Goal: Task Accomplishment & Management: Manage account settings

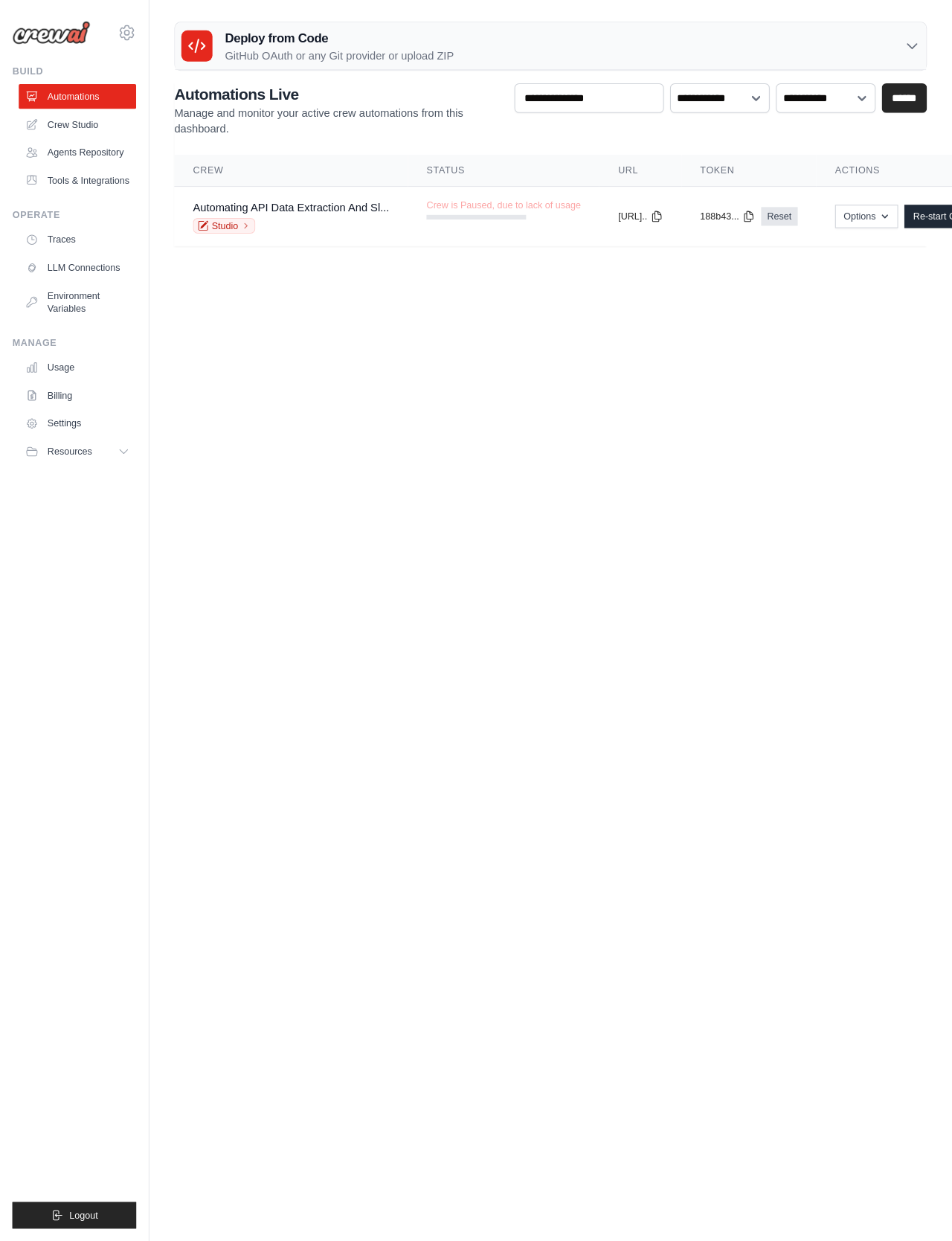
scroll to position [42, 0]
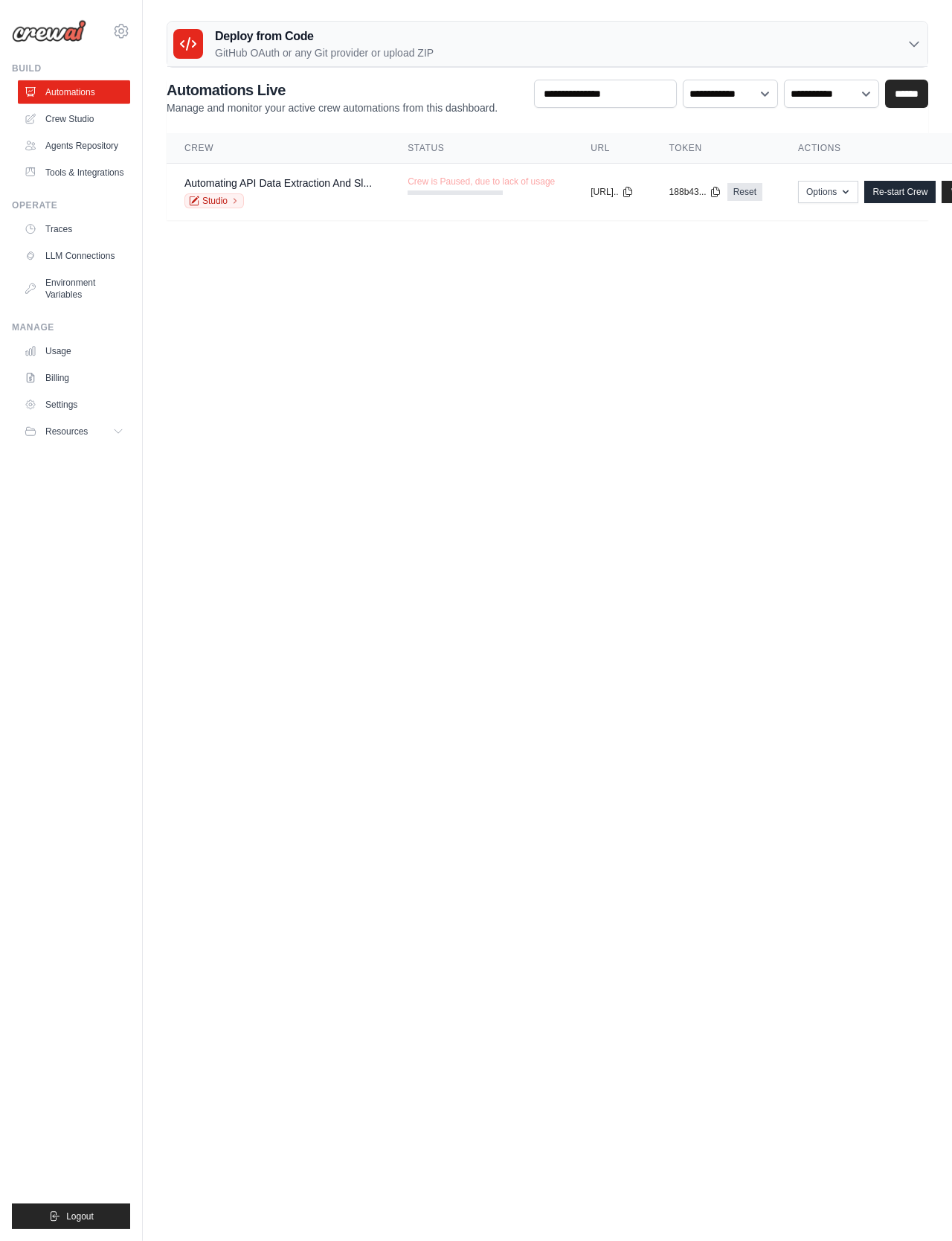
click at [73, 417] on link "Settings" at bounding box center [74, 405] width 112 height 24
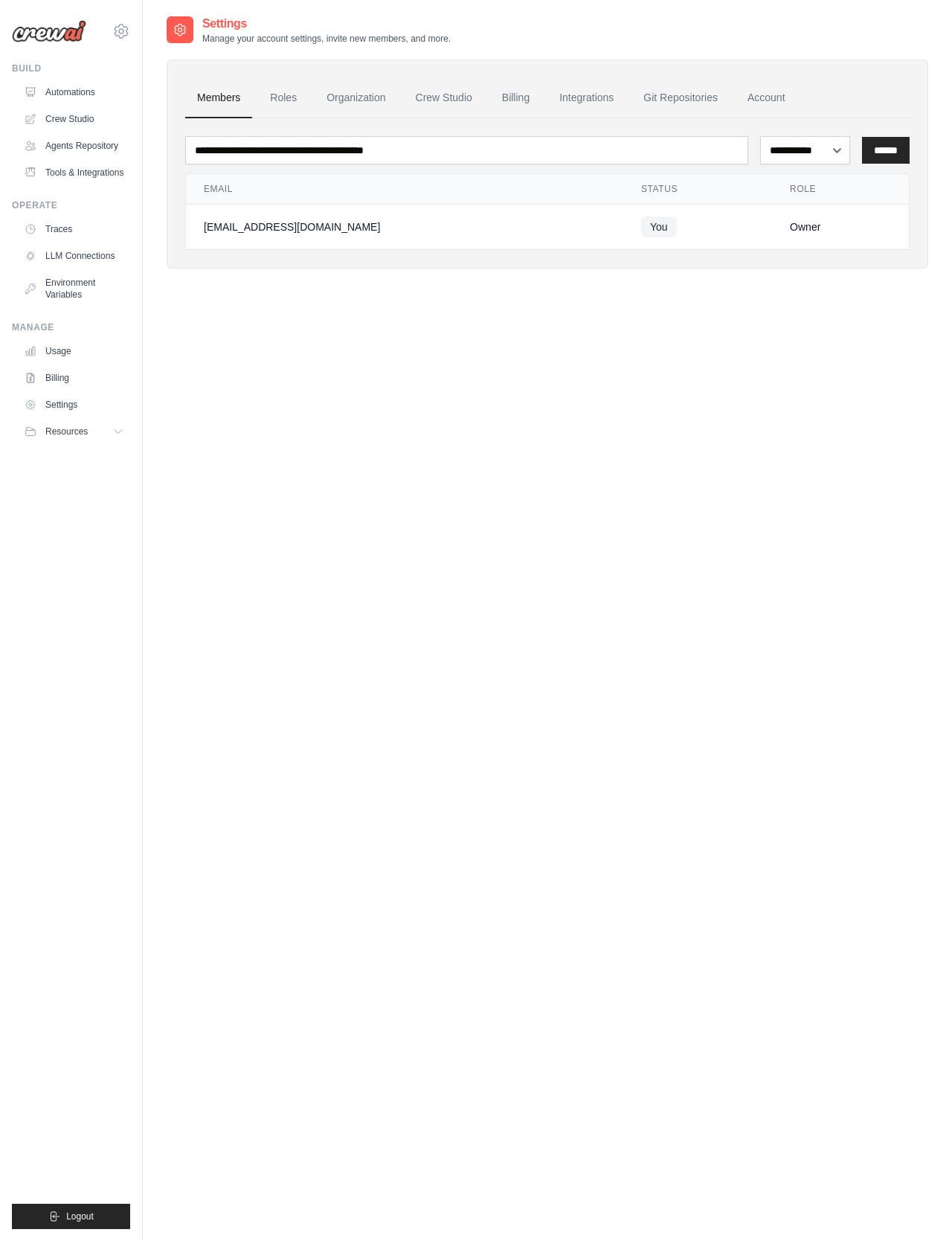
click at [510, 105] on link "Billing" at bounding box center [516, 98] width 51 height 40
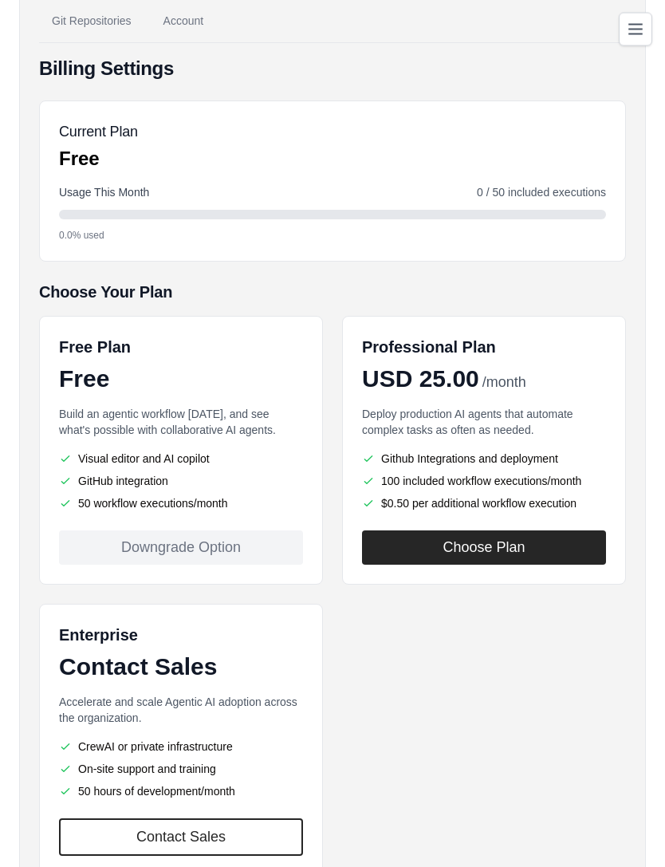
scroll to position [134, 0]
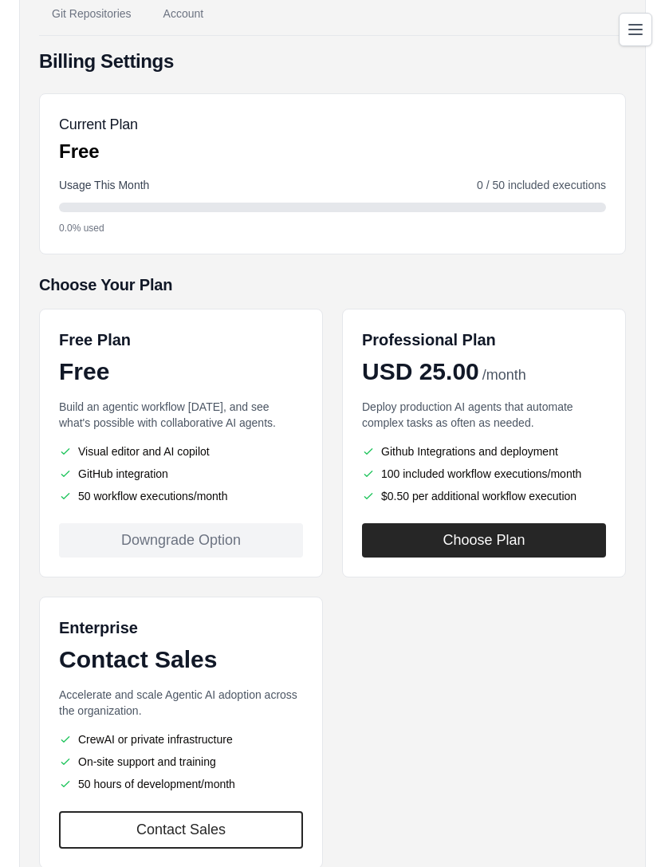
click at [565, 554] on button "Choose Plan" at bounding box center [484, 540] width 244 height 34
click at [574, 523] on button "Choose Plan" at bounding box center [484, 540] width 244 height 34
